Goal: Information Seeking & Learning: Find specific page/section

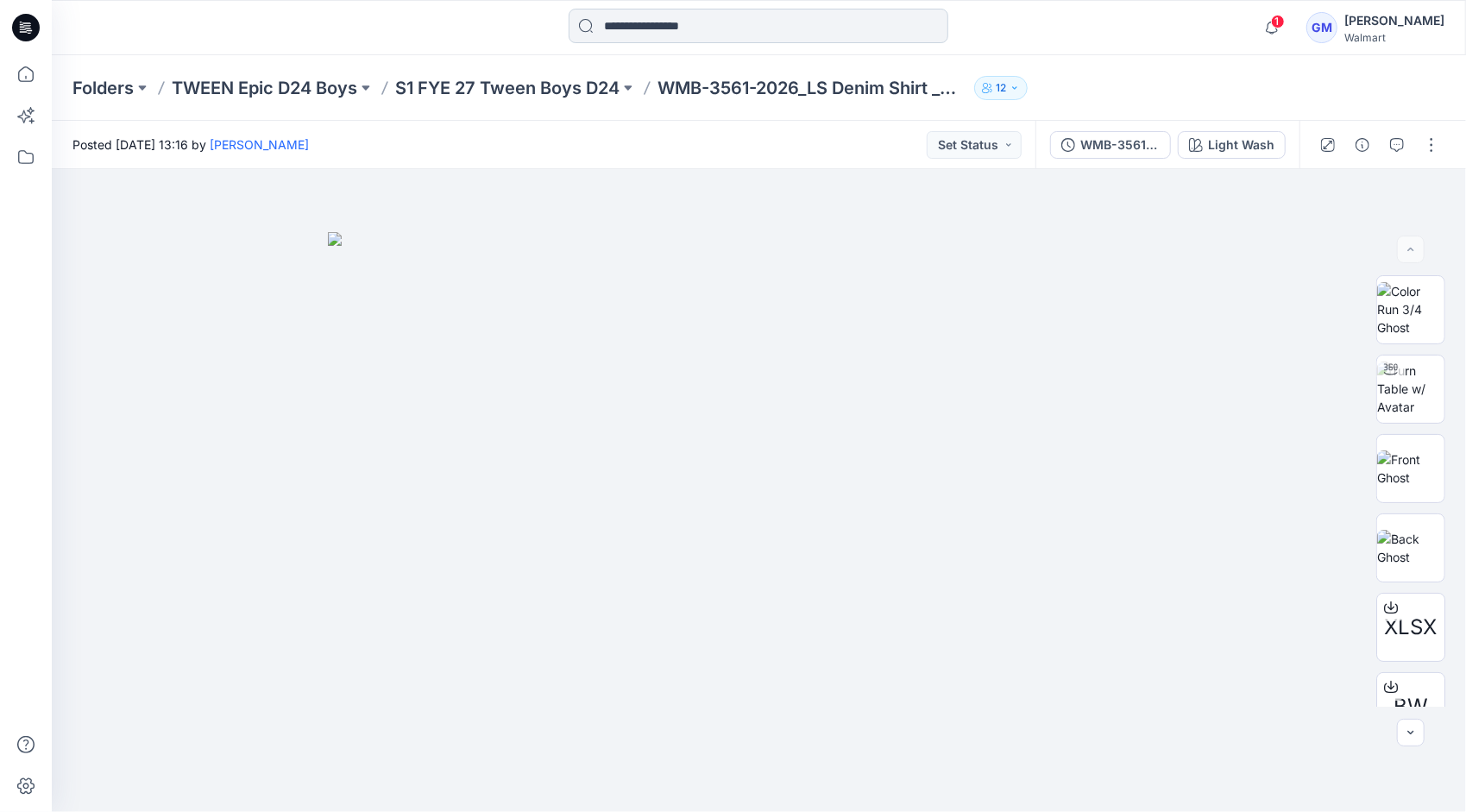
click at [755, 12] on input at bounding box center [758, 26] width 380 height 34
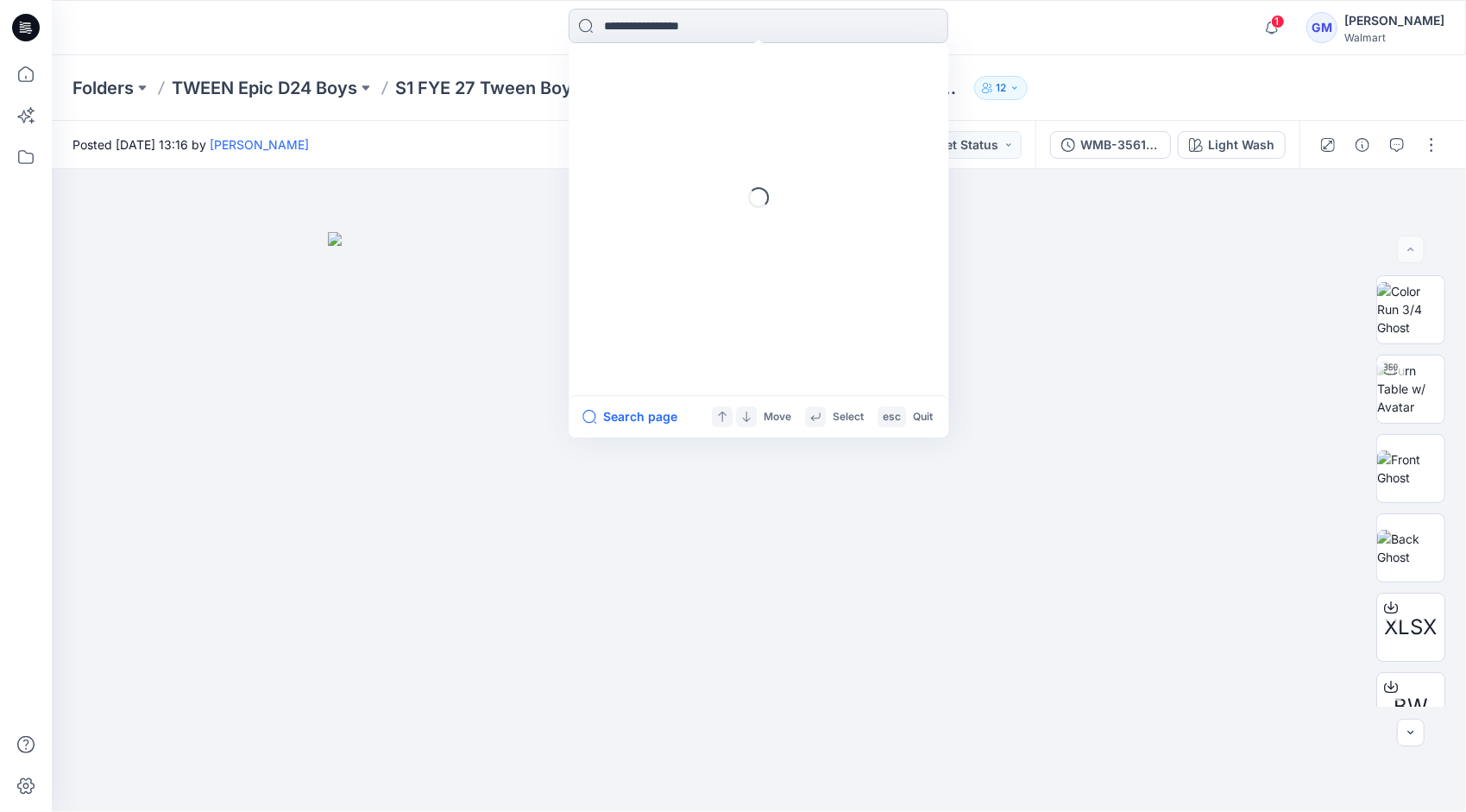
paste input "********"
type input "********"
click at [631, 414] on button "All Results" at bounding box center [629, 416] width 95 height 21
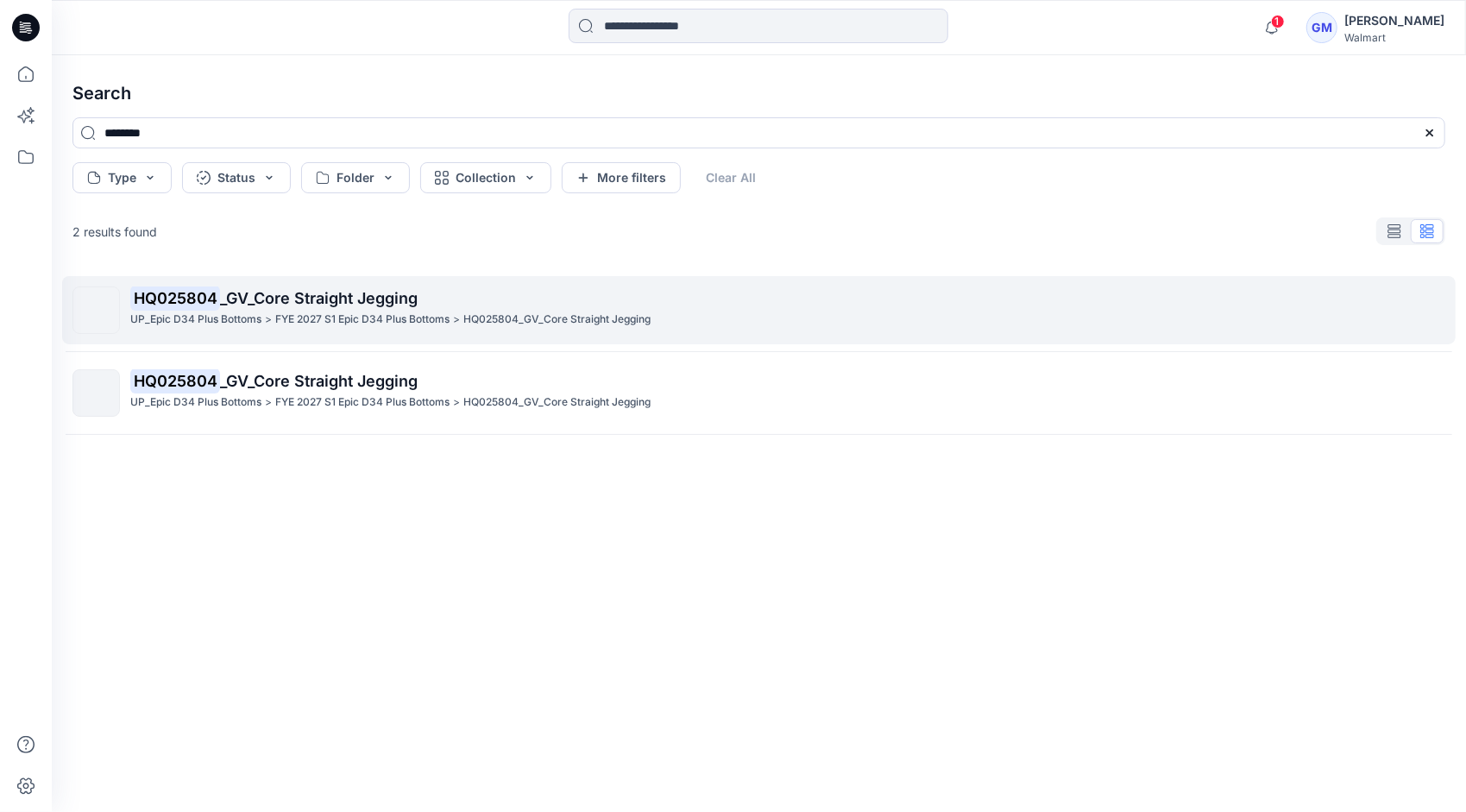
click at [323, 311] on p "FYE 2027 S1 Epic D34 Plus Bottoms" at bounding box center [362, 320] width 174 height 18
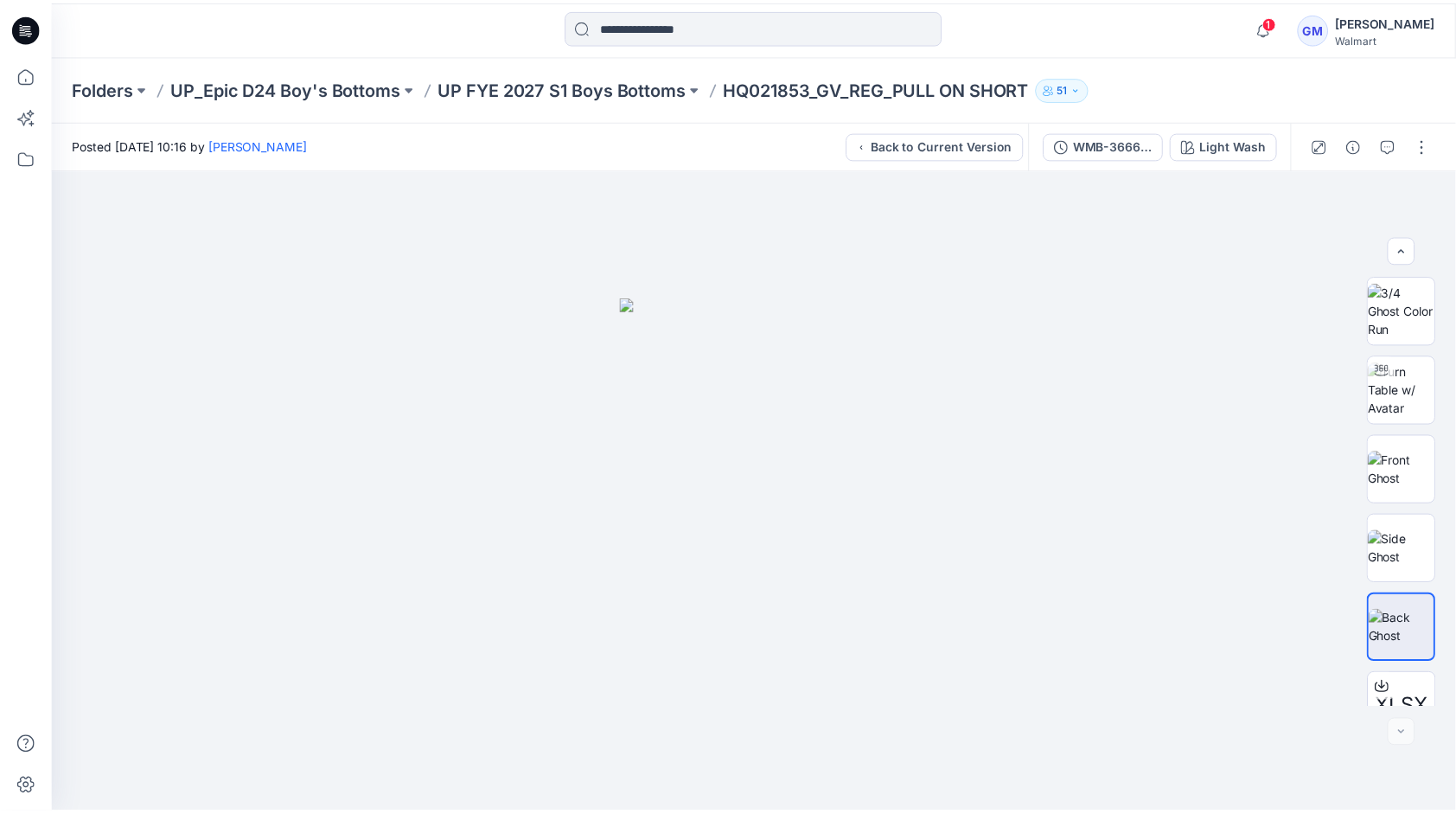
scroll to position [193, 0]
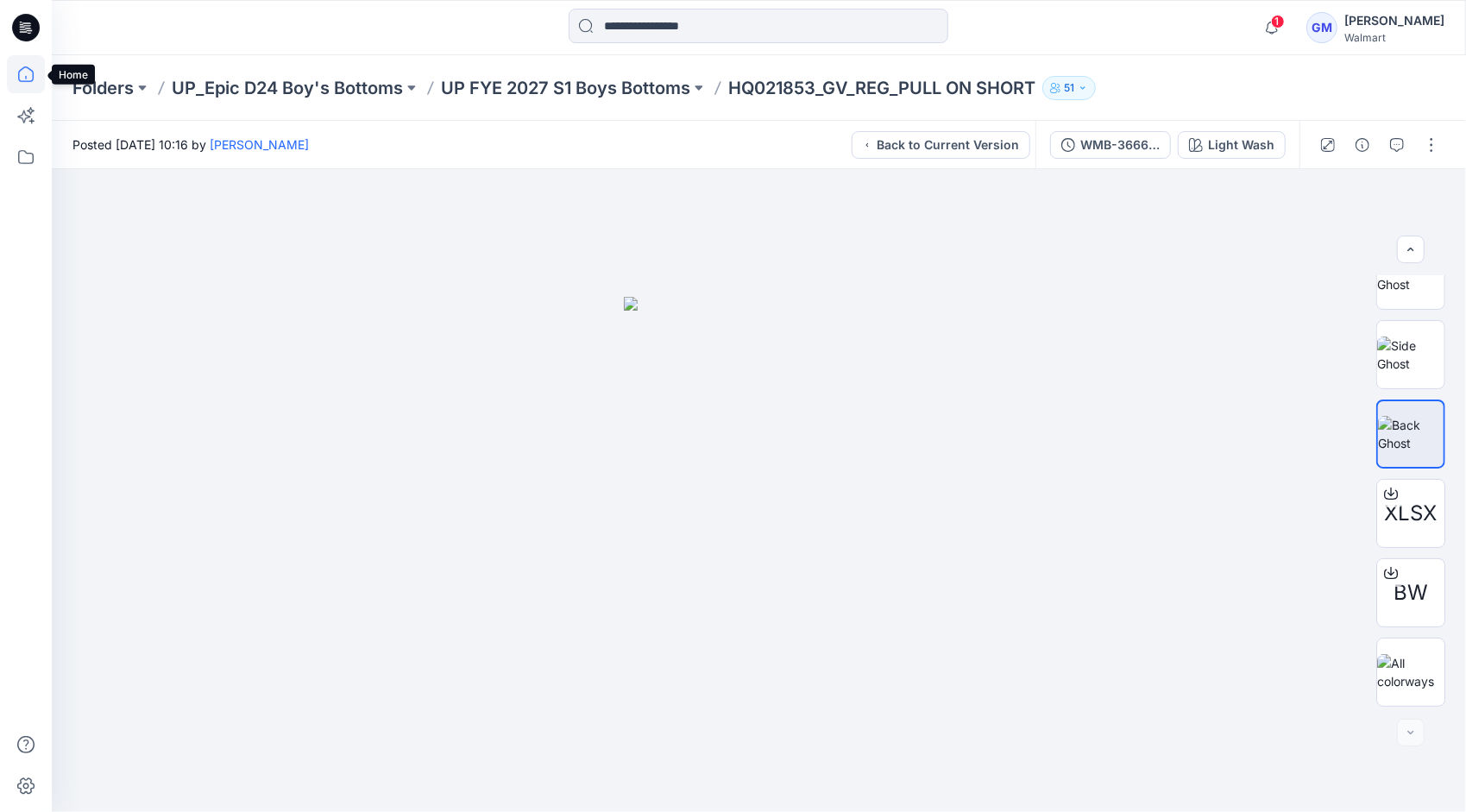
click at [32, 67] on icon at bounding box center [26, 74] width 38 height 38
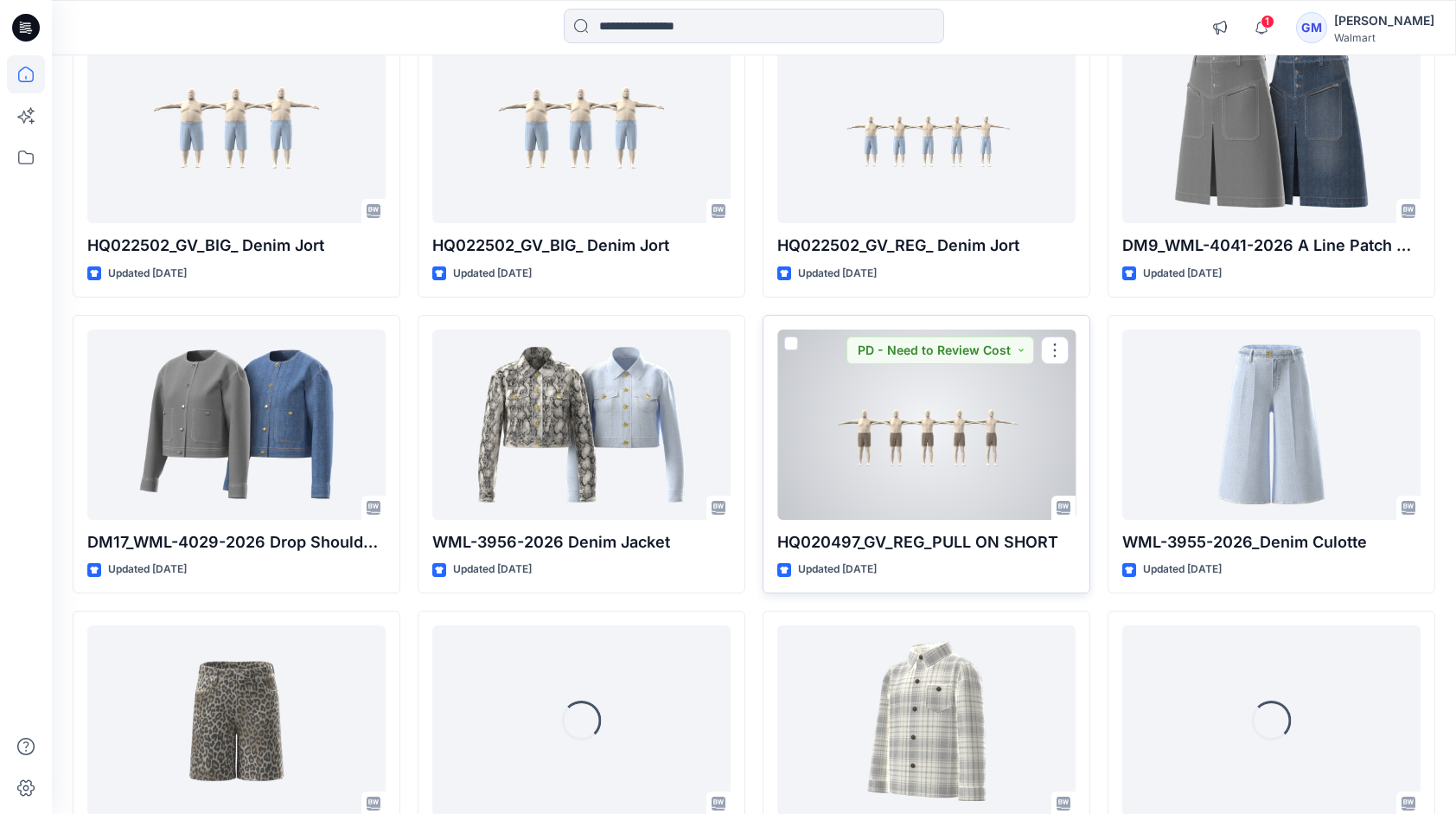
scroll to position [5853, 0]
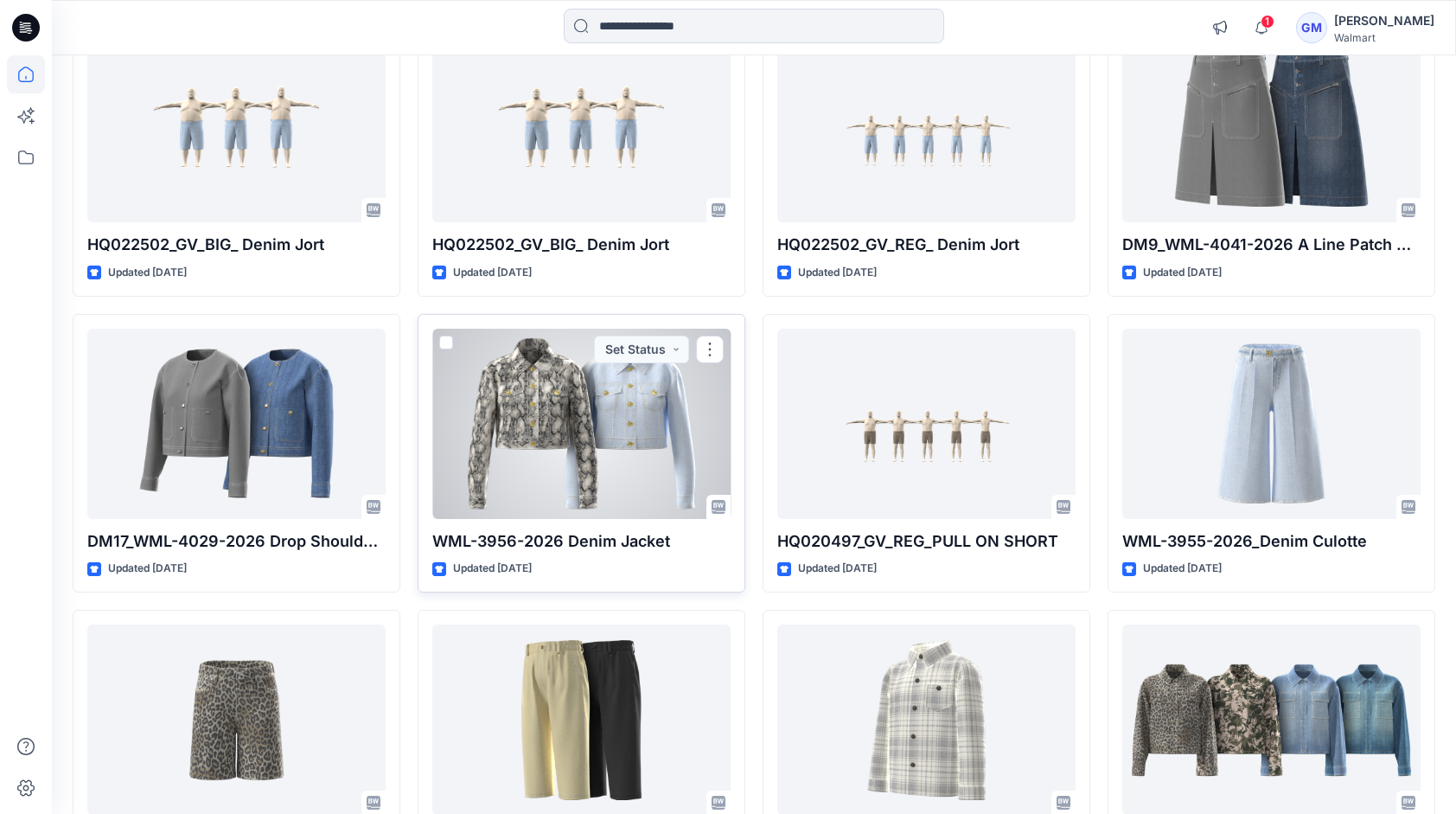
click at [581, 405] on div at bounding box center [582, 424] width 298 height 191
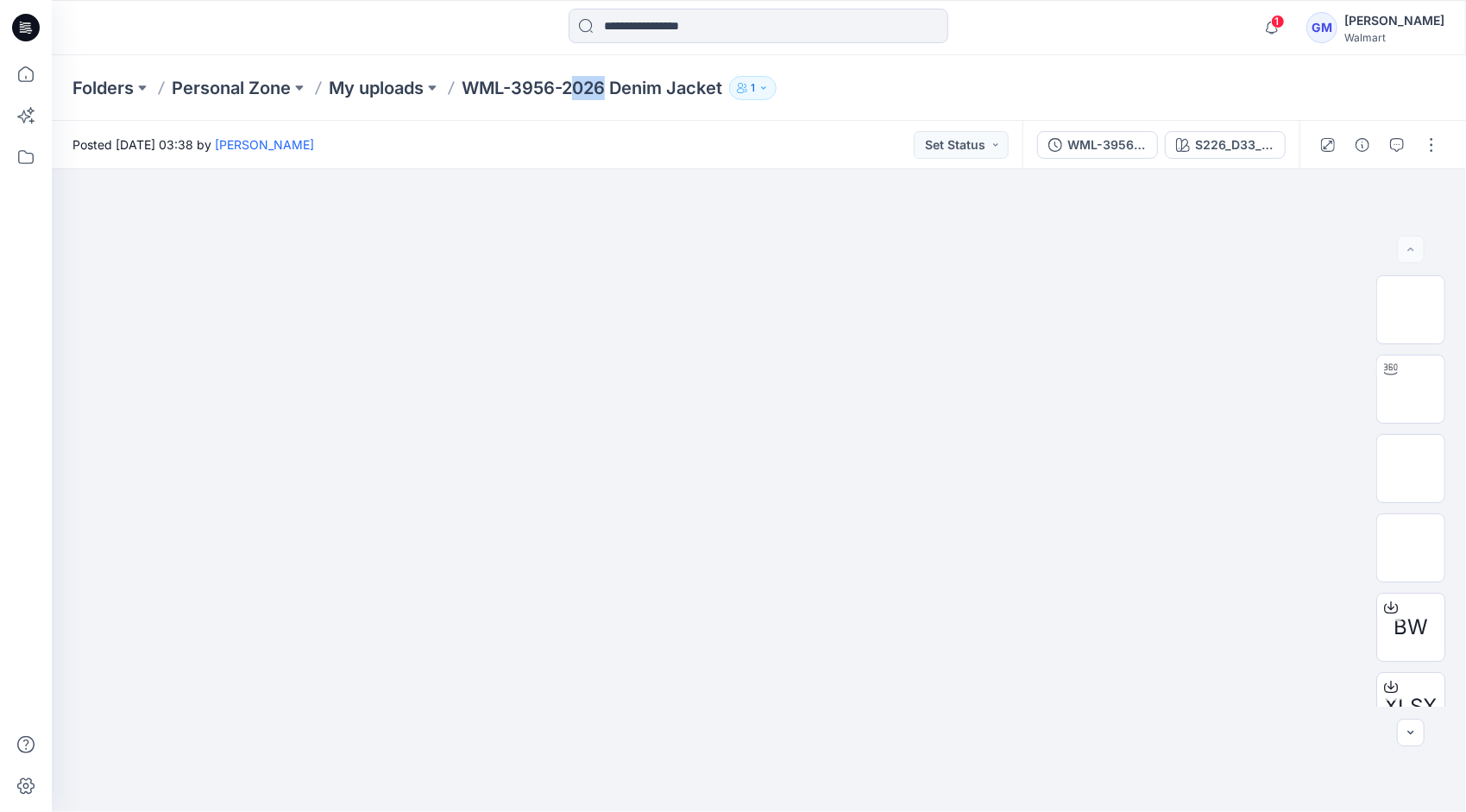
drag, startPoint x: 608, startPoint y: 85, endPoint x: 578, endPoint y: 87, distance: 30.1
click at [578, 87] on p "WML-3956-2026 Denim Jacket" at bounding box center [591, 87] width 261 height 24
drag, startPoint x: 578, startPoint y: 87, endPoint x: 559, endPoint y: 85, distance: 19.1
click at [559, 85] on p "WML-3956-2026 Denim Jacket" at bounding box center [591, 87] width 261 height 24
drag, startPoint x: 559, startPoint y: 85, endPoint x: 448, endPoint y: 76, distance: 111.4
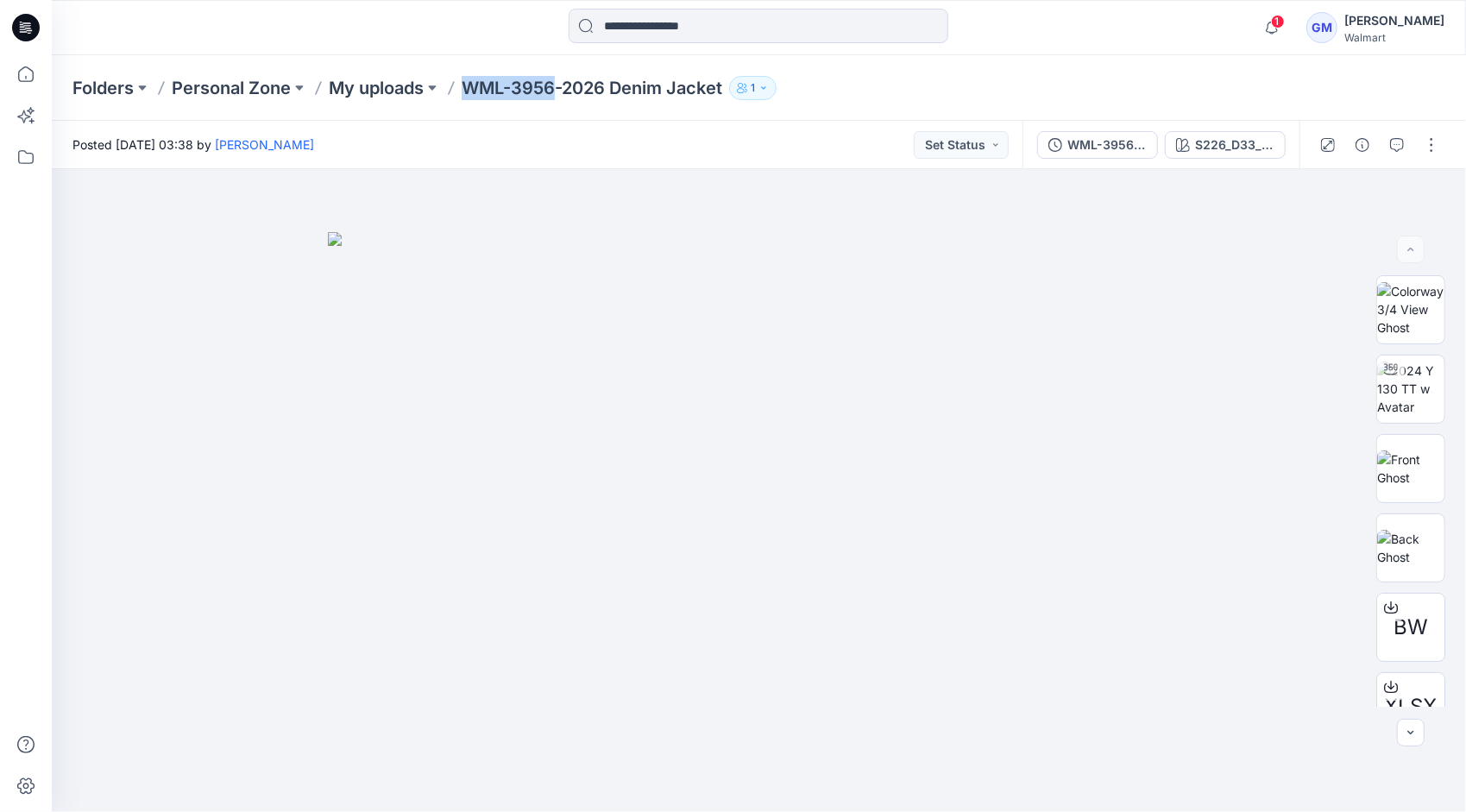
click at [448, 76] on div "Folders Personal Zone My uploads WML-3956-2026 Denim Jacket 1" at bounding box center [692, 87] width 1239 height 24
copy p "WML-3956"
click at [827, 104] on div "Folders Personal Zone My uploads WML-3956-2026 Denim Jacket 1" at bounding box center [758, 87] width 1415 height 66
